Goal: Find specific page/section: Find specific page/section

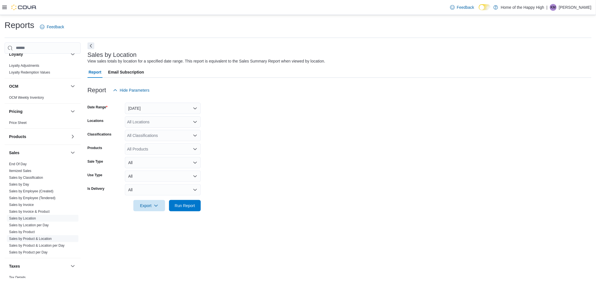
scroll to position [269, 0]
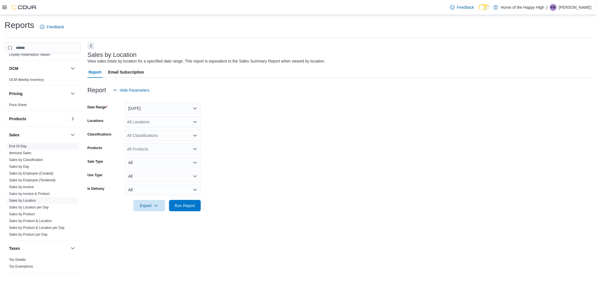
click at [12, 145] on link "End Of Day" at bounding box center [18, 146] width 18 height 4
